Goal: Navigation & Orientation: Find specific page/section

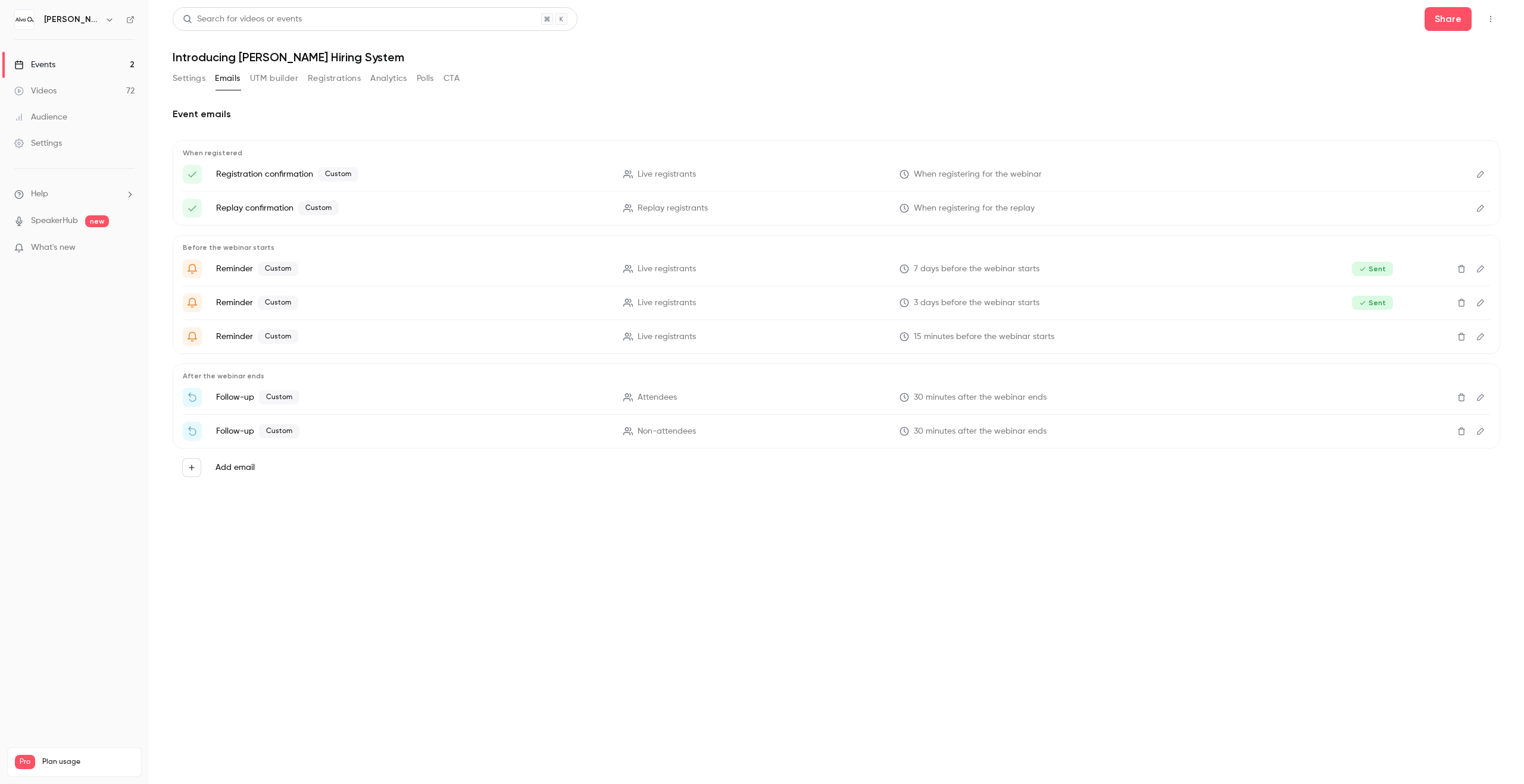
click at [180, 80] on button "Settings" at bounding box center [189, 78] width 33 height 19
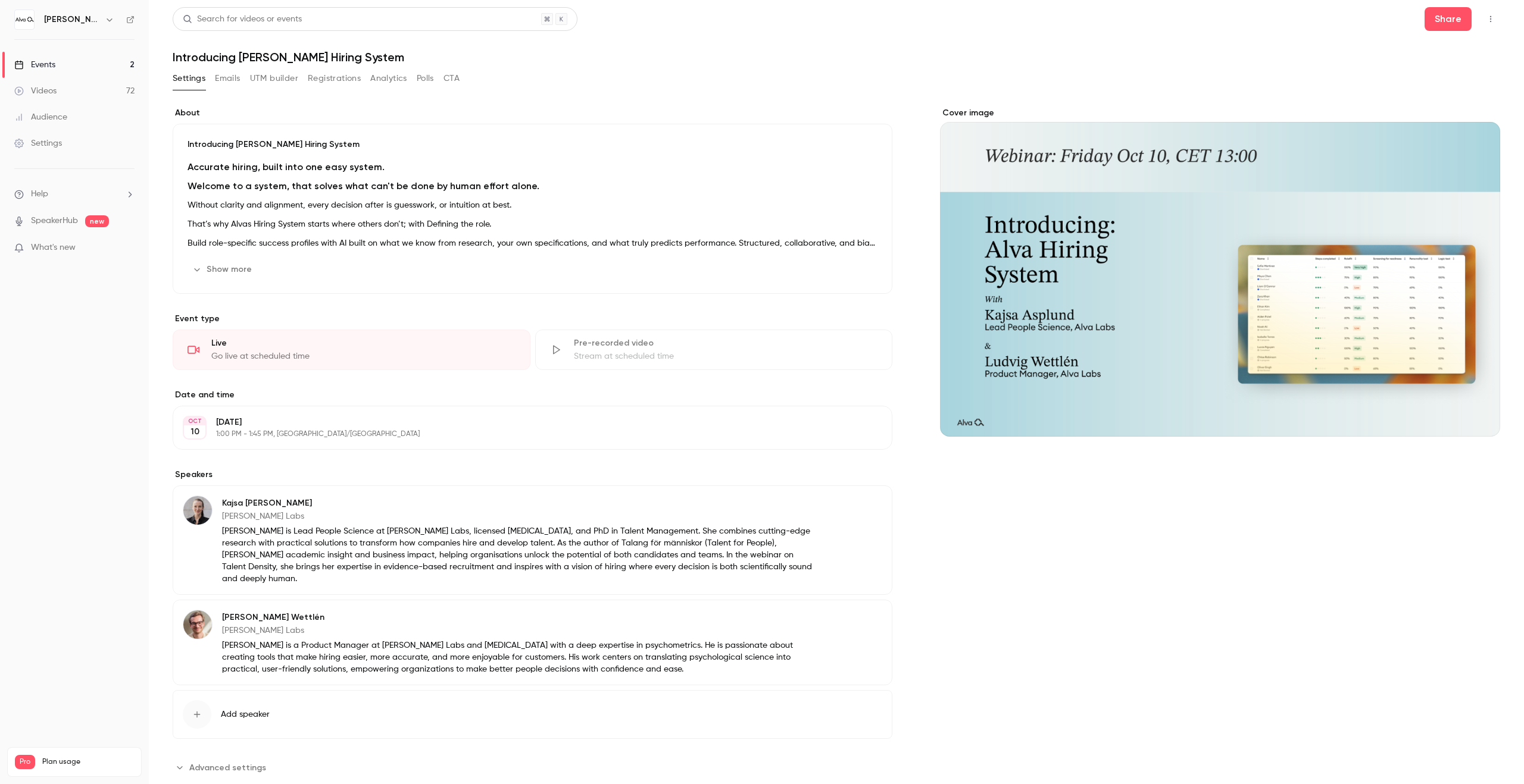
click at [327, 84] on button "Registrations" at bounding box center [334, 78] width 53 height 19
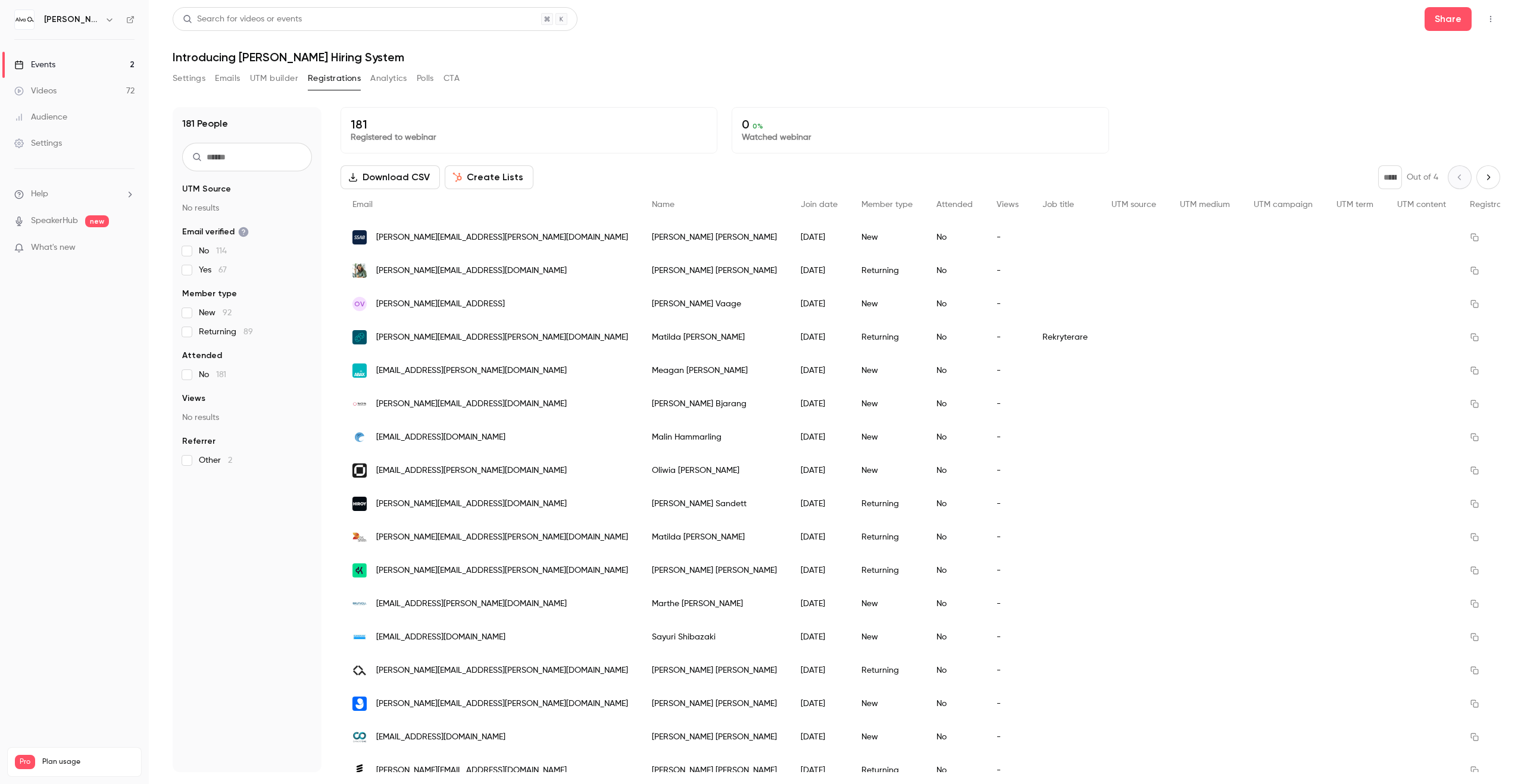
click at [104, 68] on link "Events 2" at bounding box center [75, 65] width 149 height 26
